Goal: Task Accomplishment & Management: Manage account settings

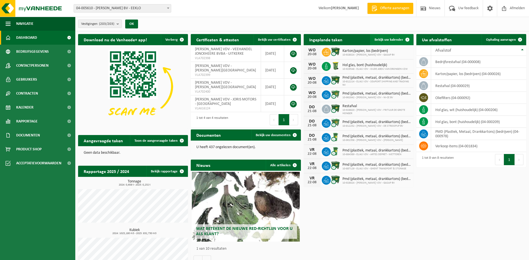
click at [380, 40] on span "Bekijk uw kalender" at bounding box center [389, 40] width 29 height 4
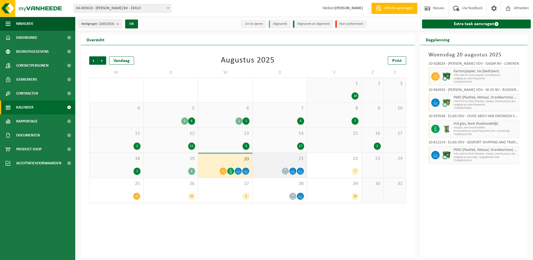
click at [273, 163] on div "21" at bounding box center [280, 165] width 54 height 25
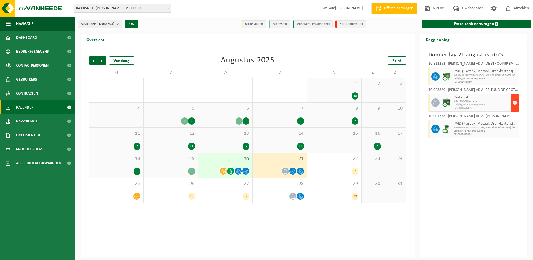
click at [516, 102] on span "button" at bounding box center [515, 102] width 4 height 11
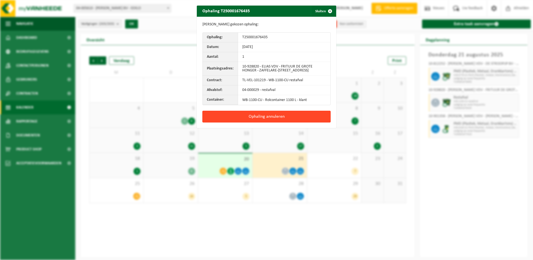
click at [268, 116] on button "Ophaling annuleren" at bounding box center [267, 117] width 128 height 12
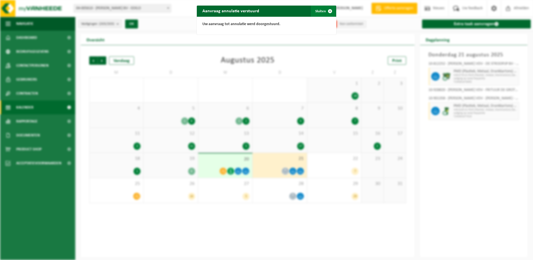
click at [327, 11] on span "button" at bounding box center [330, 11] width 11 height 11
